Goal: Transaction & Acquisition: Book appointment/travel/reservation

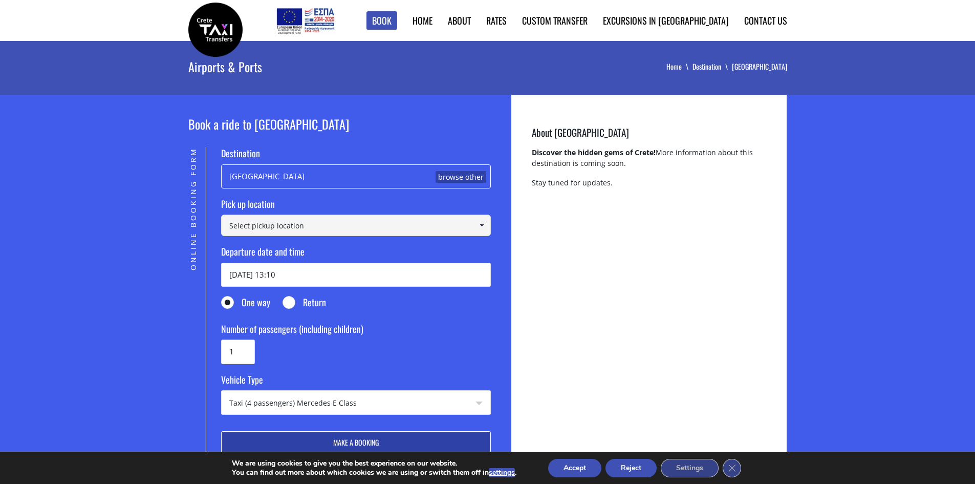
click at [306, 224] on input at bounding box center [356, 224] width 270 height 21
click at [481, 226] on span at bounding box center [482, 225] width 8 height 8
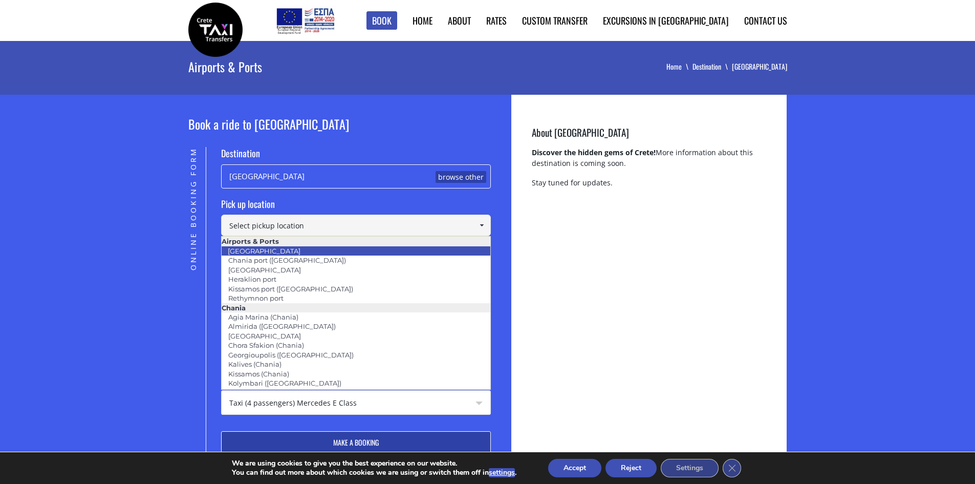
click at [255, 252] on link "[GEOGRAPHIC_DATA]" at bounding box center [264, 251] width 86 height 14
type input "[GEOGRAPHIC_DATA]"
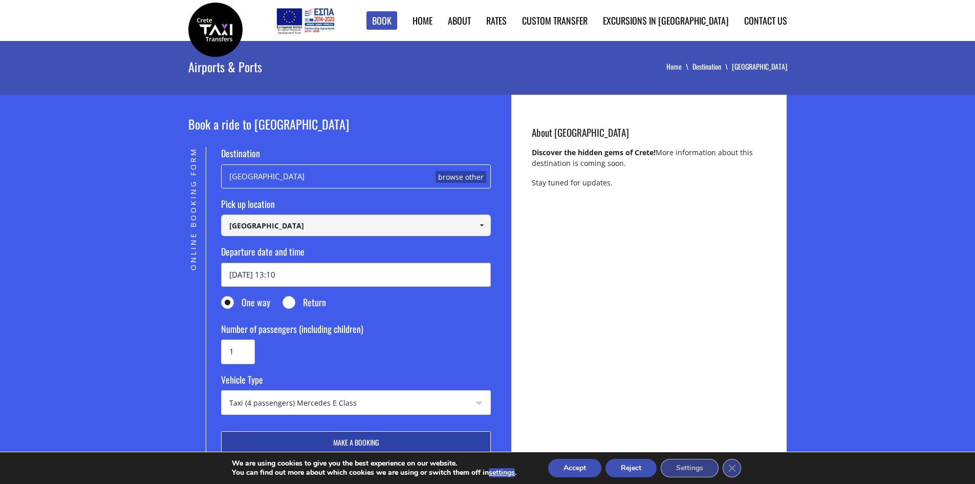
click at [259, 275] on input "[DATE] 13:10" at bounding box center [356, 275] width 270 height 24
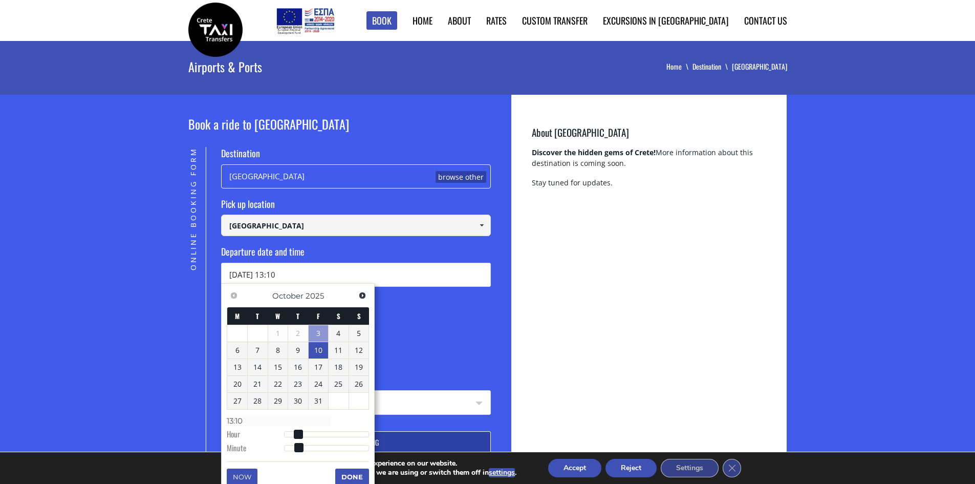
click at [318, 352] on link "10" at bounding box center [319, 350] width 20 height 16
type input "[DATE] 13:10"
click at [287, 273] on input "[DATE] 13:10" at bounding box center [356, 275] width 270 height 24
click at [395, 308] on fieldset "One way Return" at bounding box center [356, 304] width 270 height 17
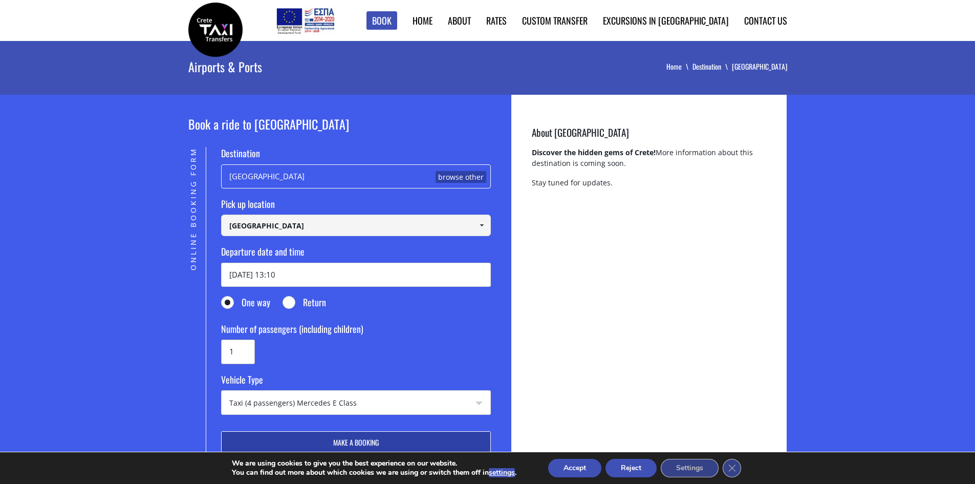
click at [245, 351] on input "1" at bounding box center [238, 351] width 34 height 24
type input "4"
click at [408, 400] on select "Taxi (4 passengers) Mercedes E Class Mini Van (7 passengers) Mercedes [PERSON_N…" at bounding box center [356, 403] width 269 height 25
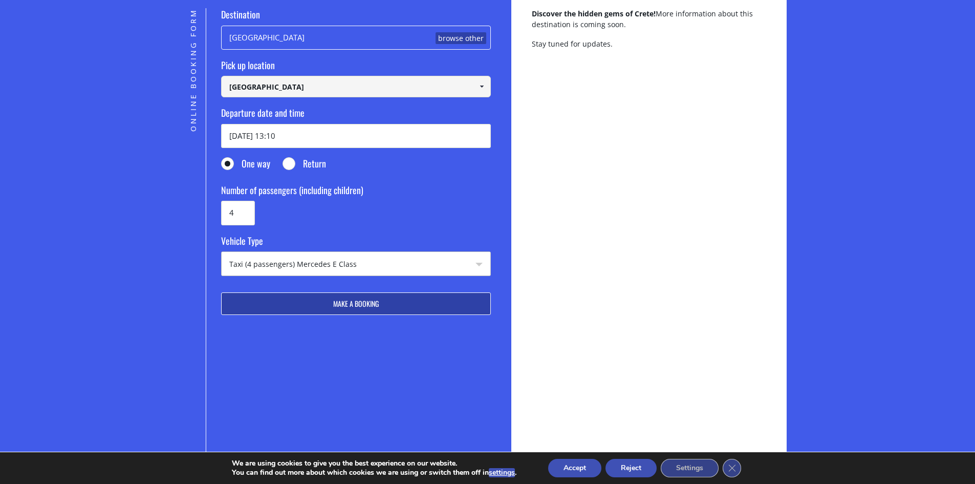
scroll to position [154, 0]
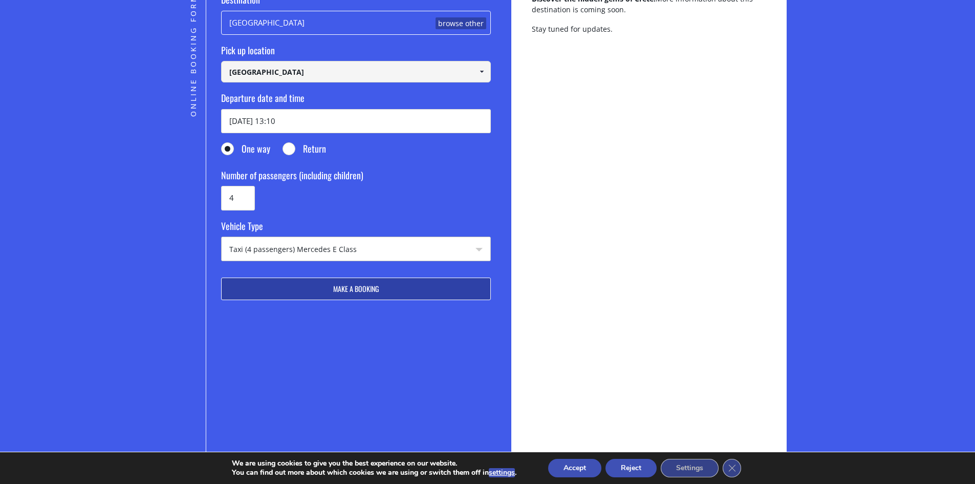
click at [404, 247] on select "Taxi (4 passengers) Mercedes E Class Mini Van (7 passengers) Mercedes [PERSON_N…" at bounding box center [356, 249] width 269 height 25
click at [407, 209] on fieldset "Number of passengers (including children) 4" at bounding box center [356, 189] width 270 height 41
click at [312, 121] on input "[DATE] 13:10" at bounding box center [356, 121] width 270 height 24
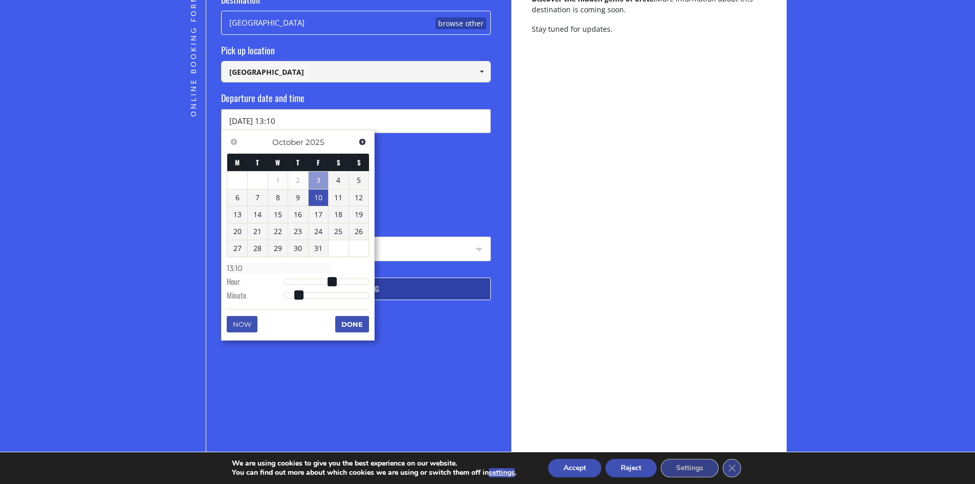
drag, startPoint x: 304, startPoint y: 121, endPoint x: 272, endPoint y: 121, distance: 31.2
click at [272, 121] on input "[DATE] 13:10" at bounding box center [356, 121] width 270 height 24
type input "[DATE] 09:00"
click at [350, 317] on button "Done" at bounding box center [352, 324] width 34 height 16
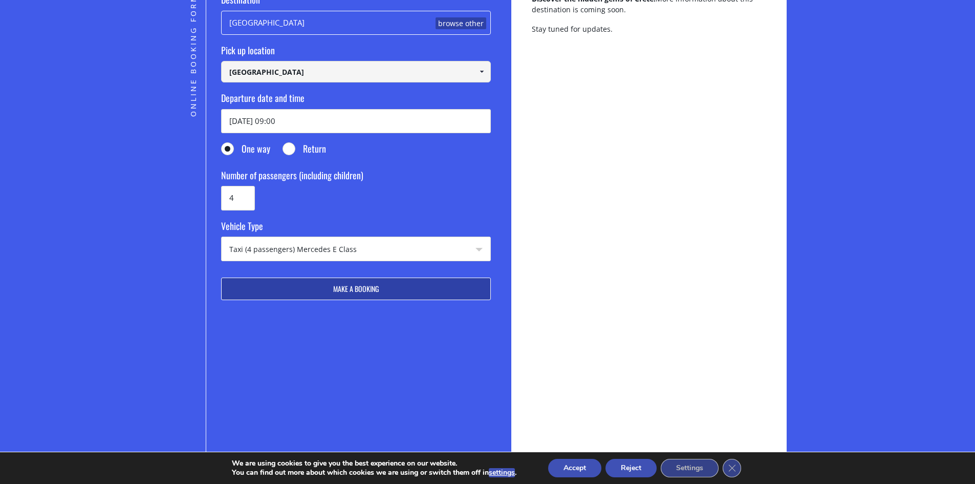
click at [417, 291] on button "Make a booking" at bounding box center [356, 288] width 270 height 23
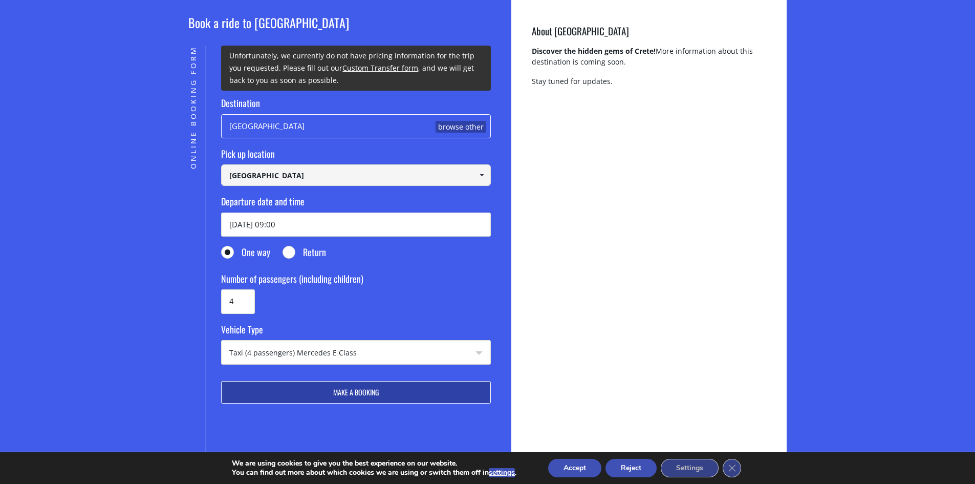
scroll to position [102, 0]
